Goal: Check status: Check status

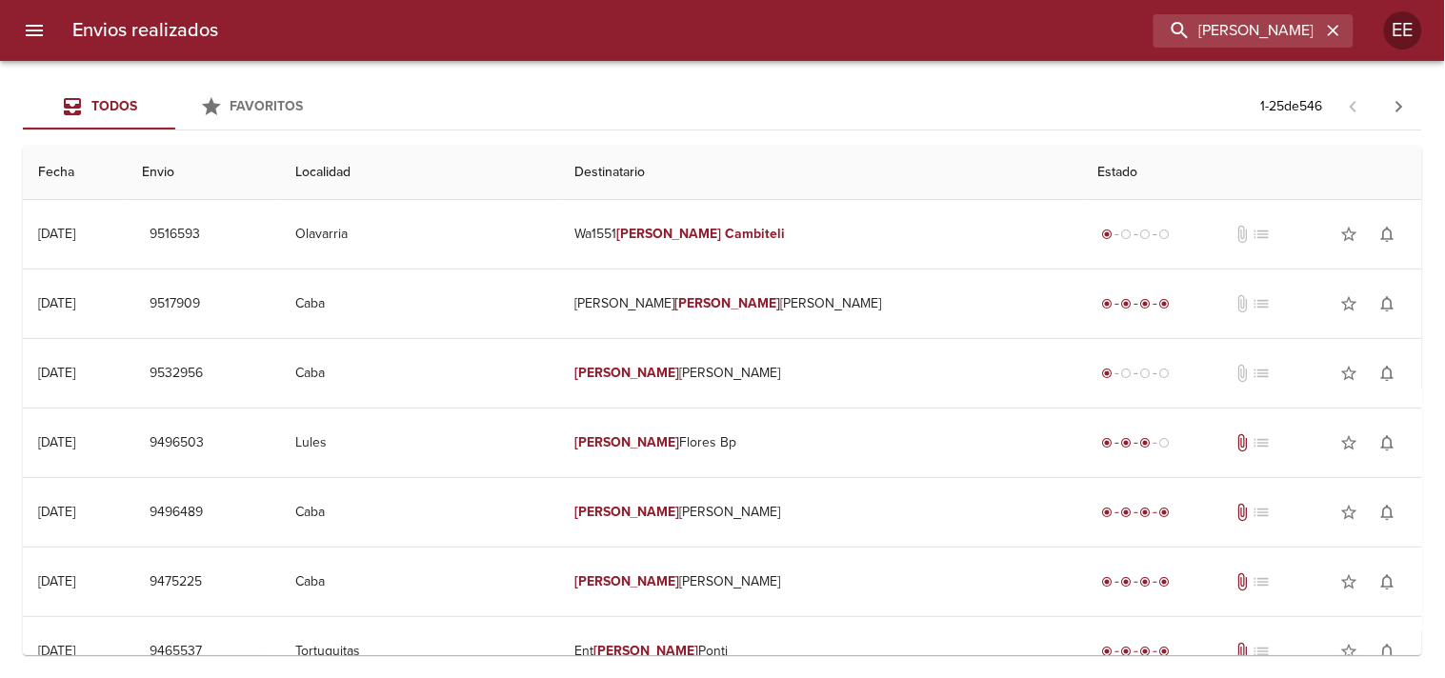
drag, startPoint x: 1245, startPoint y: 32, endPoint x: 640, endPoint y: 36, distance: 605.0
click at [640, 36] on div "[PERSON_NAME]" at bounding box center [793, 30] width 1120 height 33
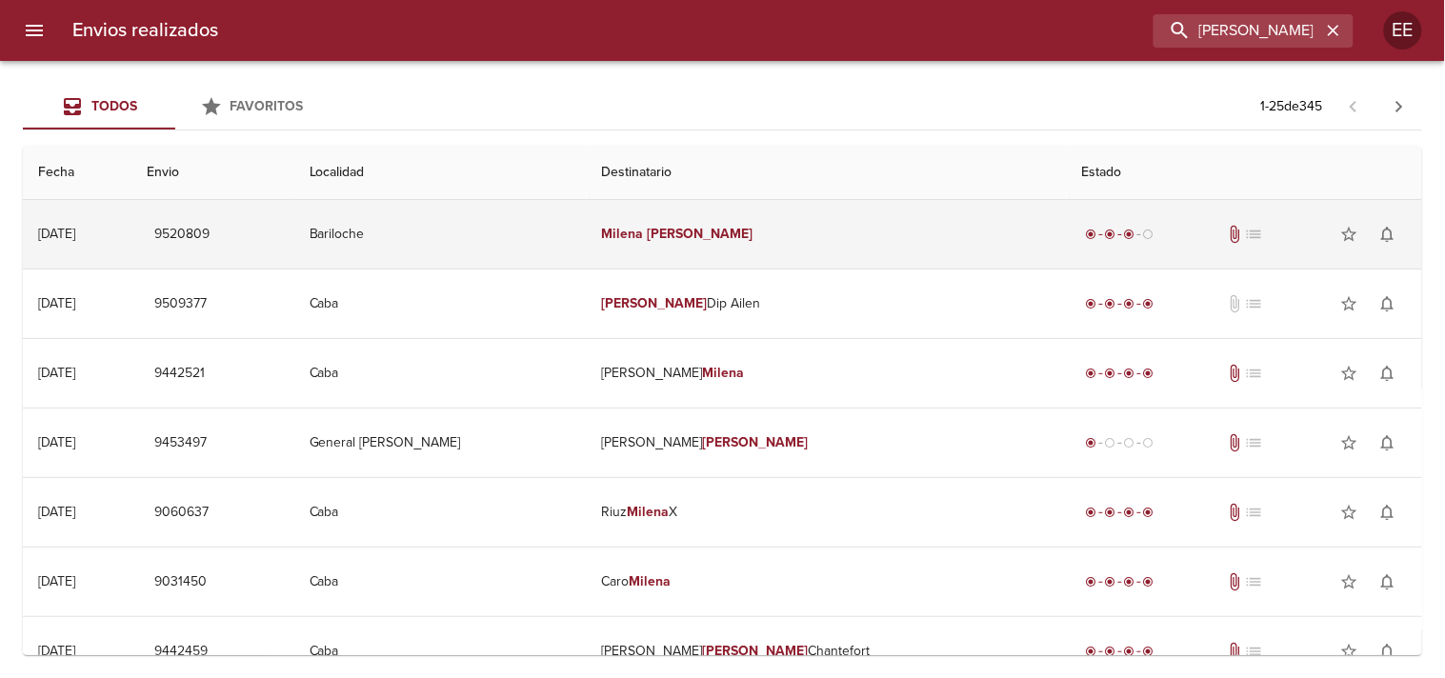
click at [644, 232] on em "Milena" at bounding box center [623, 234] width 42 height 16
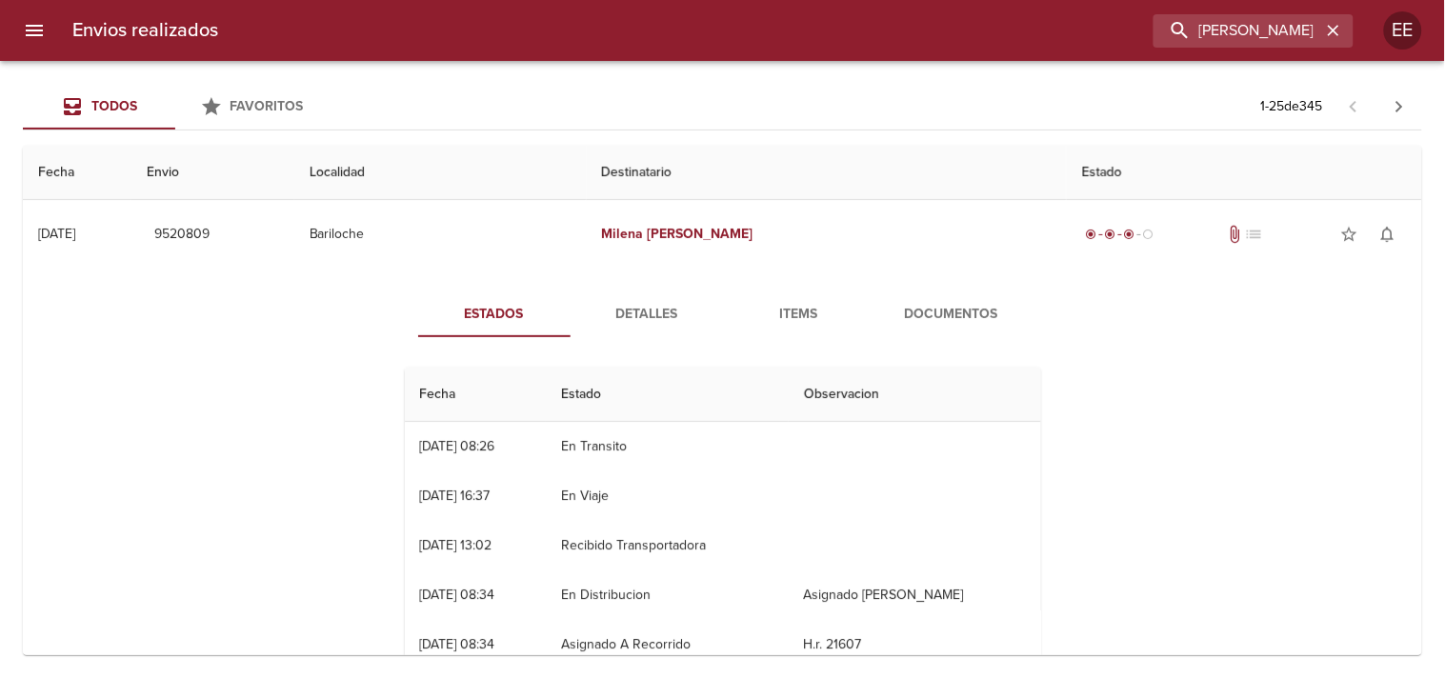
click at [674, 321] on span "Detalles" at bounding box center [647, 315] width 130 height 24
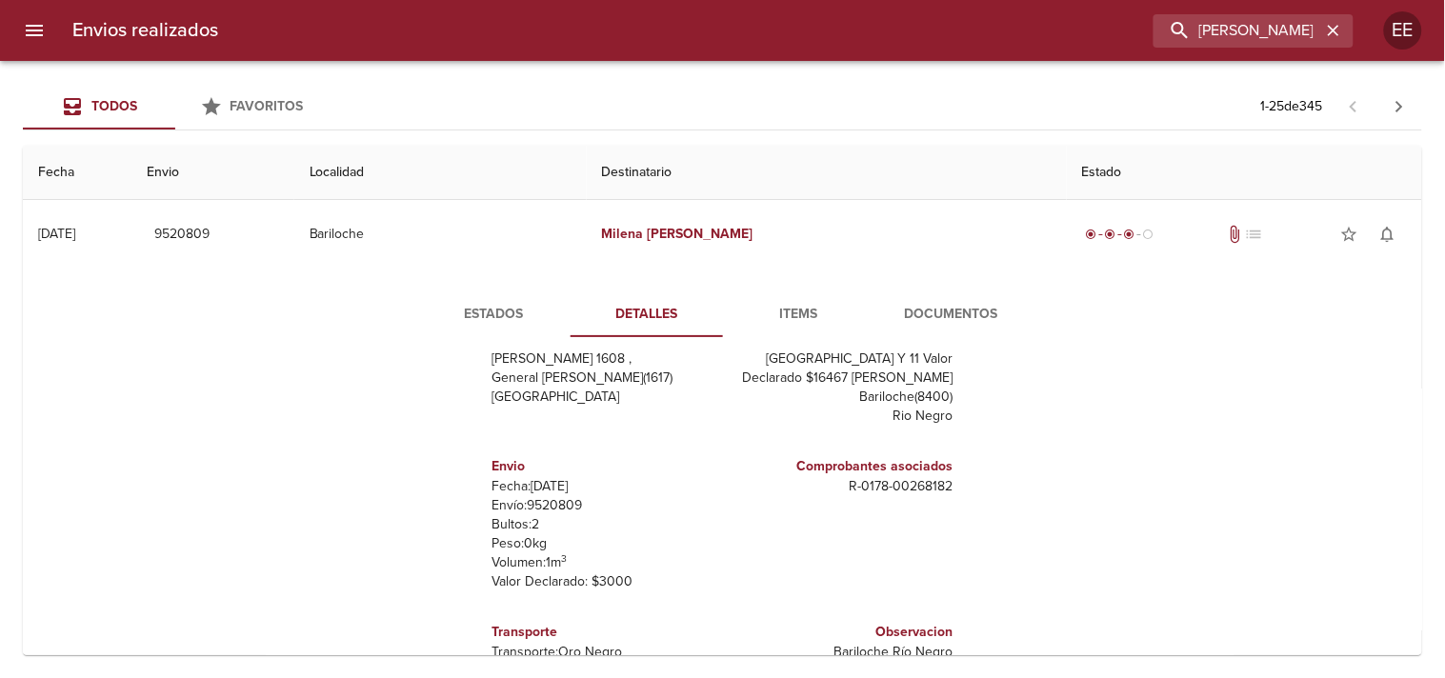
scroll to position [106, 0]
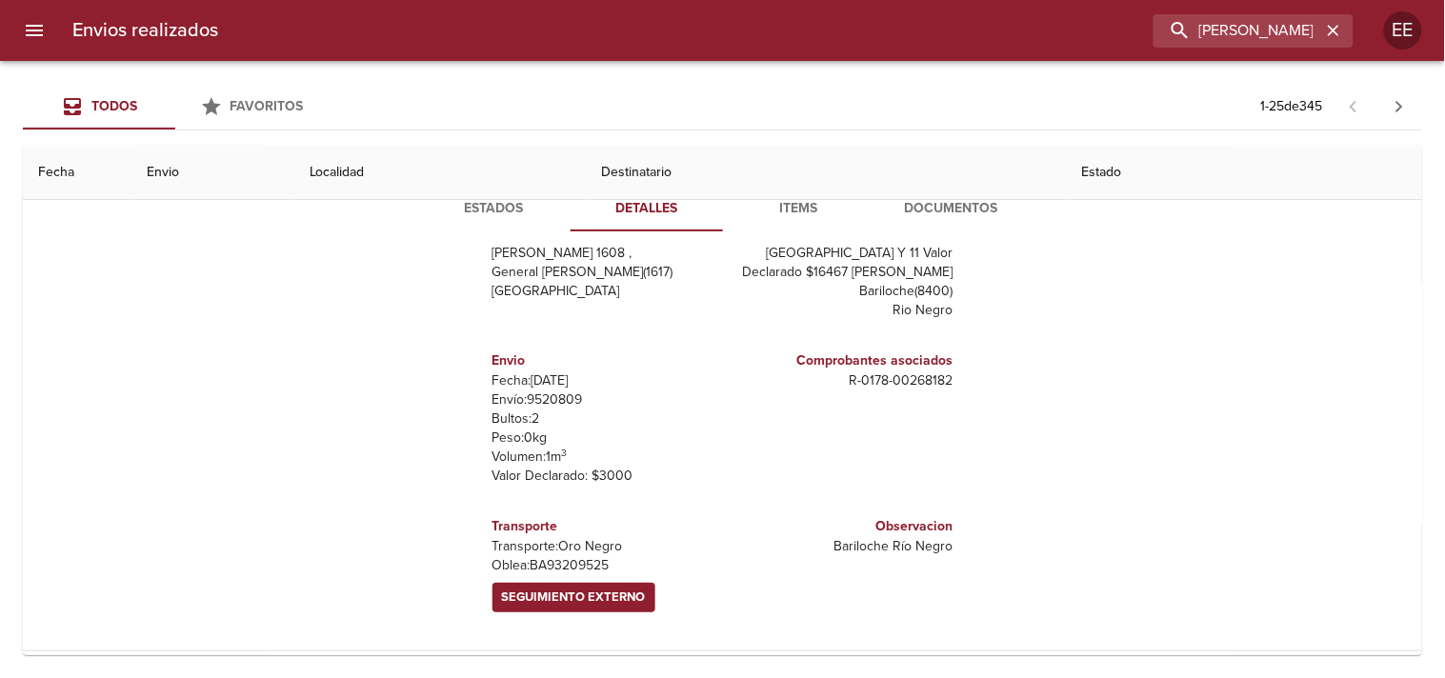
click at [563, 567] on p "[PERSON_NAME]: BA93209525" at bounding box center [604, 565] width 223 height 19
copy p "BA93209525"
click at [621, 591] on span "Seguimiento Externo" at bounding box center [574, 598] width 144 height 22
click at [1267, 45] on input "[PERSON_NAME]" at bounding box center [1199, 30] width 244 height 33
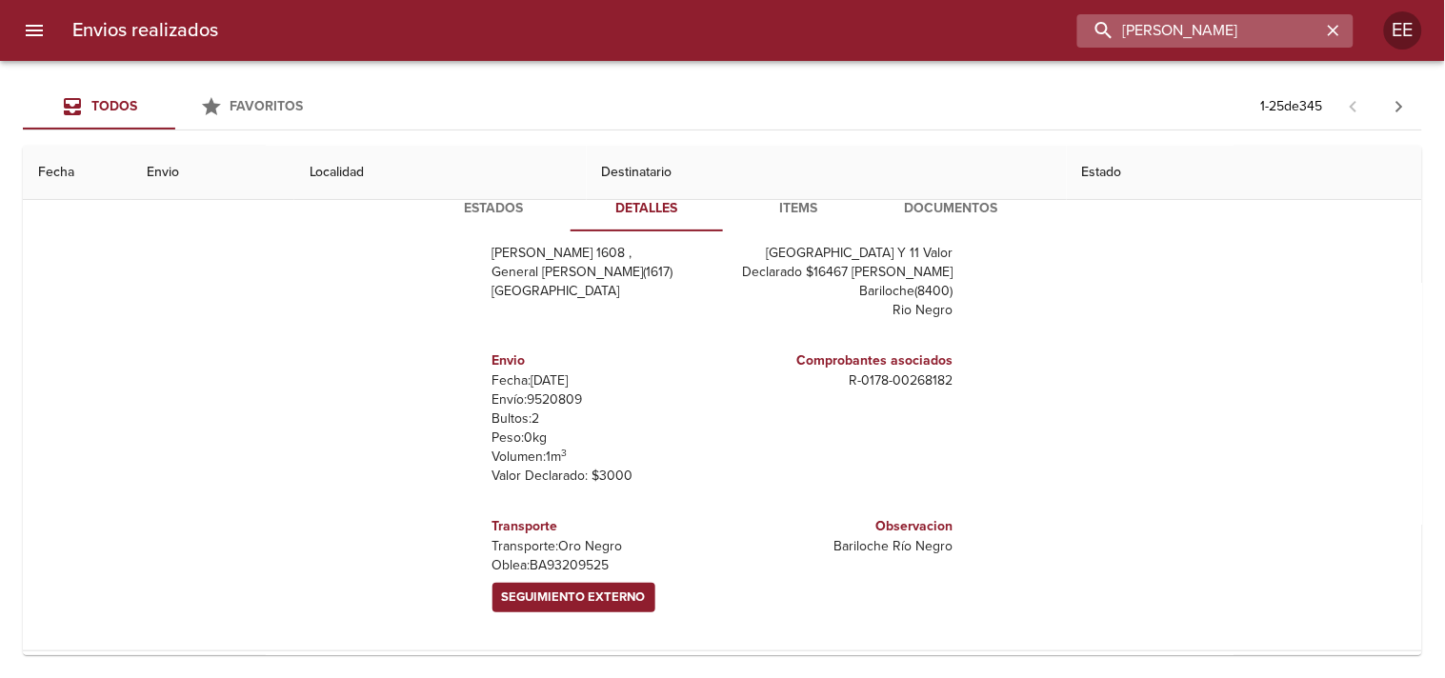
click at [1267, 43] on input "[PERSON_NAME]" at bounding box center [1199, 30] width 244 height 33
paste input "[PERSON_NAME]"
type input "[PERSON_NAME]"
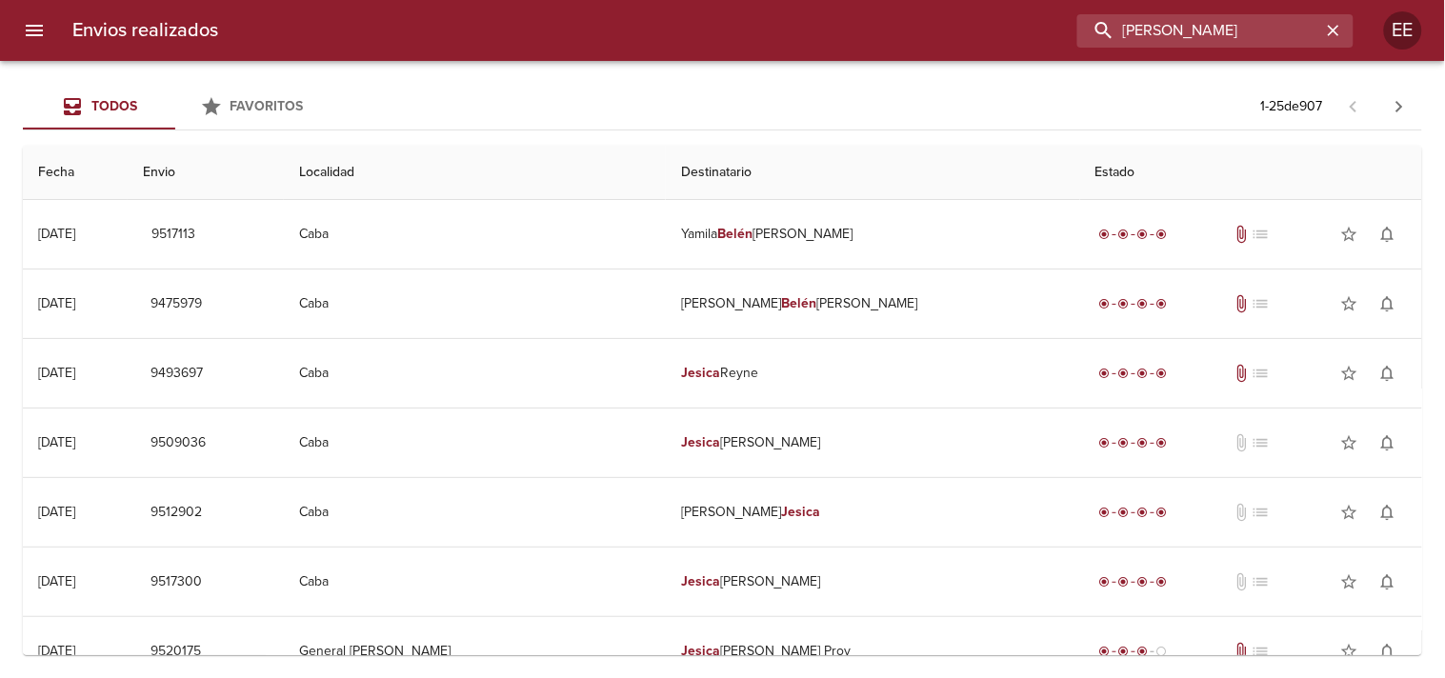
scroll to position [0, 0]
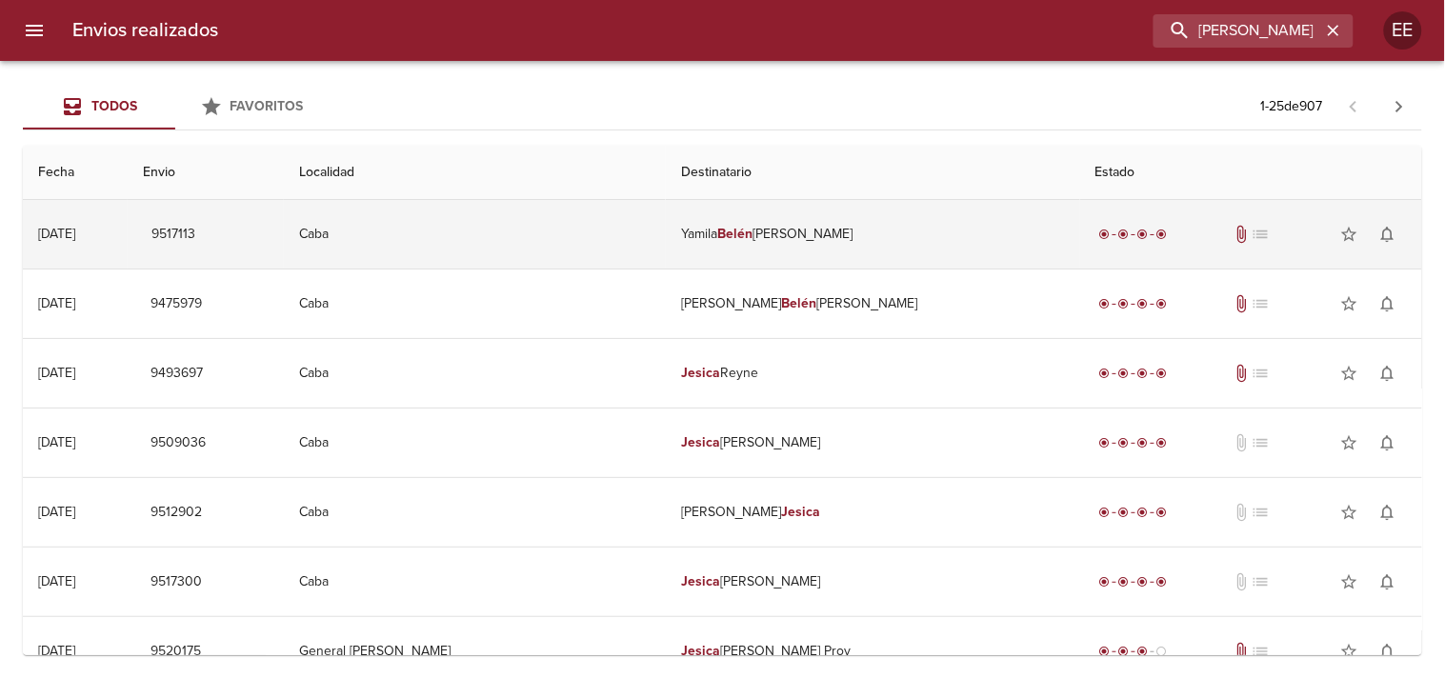
click at [689, 245] on td "[PERSON_NAME]" at bounding box center [873, 234] width 414 height 69
